Goal: Information Seeking & Learning: Learn about a topic

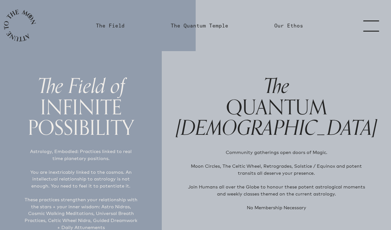
click at [370, 26] on link "menu" at bounding box center [375, 25] width 32 height 51
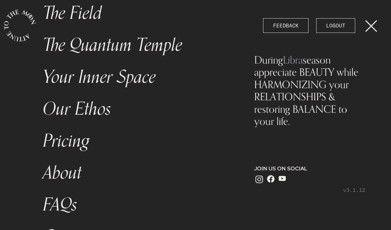
scroll to position [91, 0]
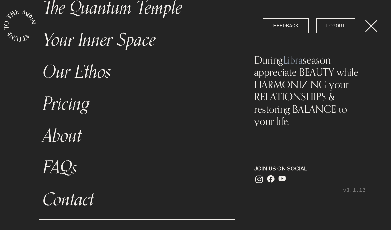
click at [64, 106] on link "Pricing" at bounding box center [137, 104] width 196 height 32
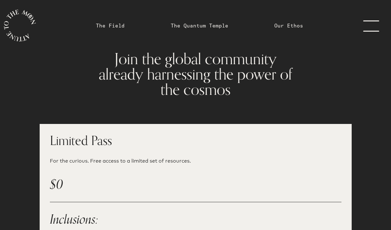
click at [362, 25] on link "menu" at bounding box center [375, 25] width 32 height 51
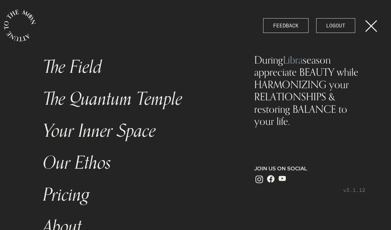
click at [12, 26] on icon "main navigation" at bounding box center [20, 26] width 32 height 32
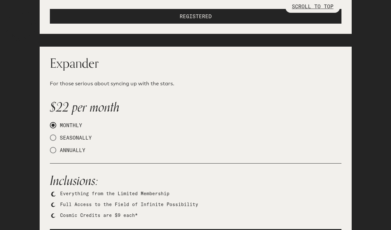
scroll to position [527, 0]
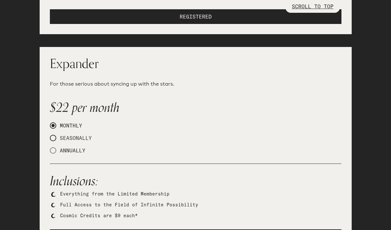
click at [64, 135] on span "SEASONALLY" at bounding box center [73, 138] width 35 height 6
click at [54, 136] on input "SEASONALLY" at bounding box center [52, 138] width 4 height 4
radio input "true"
click at [66, 122] on span "MONTHLY" at bounding box center [69, 125] width 26 height 6
click at [54, 124] on input "MONTHLY" at bounding box center [52, 126] width 4 height 4
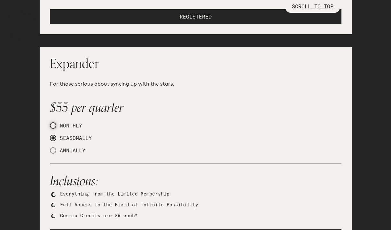
radio input "true"
click at [63, 135] on span "SEASONALLY" at bounding box center [73, 138] width 35 height 6
click at [54, 136] on input "SEASONALLY" at bounding box center [52, 138] width 4 height 4
radio input "true"
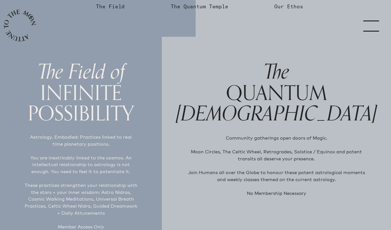
scroll to position [0, 0]
